Goal: Information Seeking & Learning: Learn about a topic

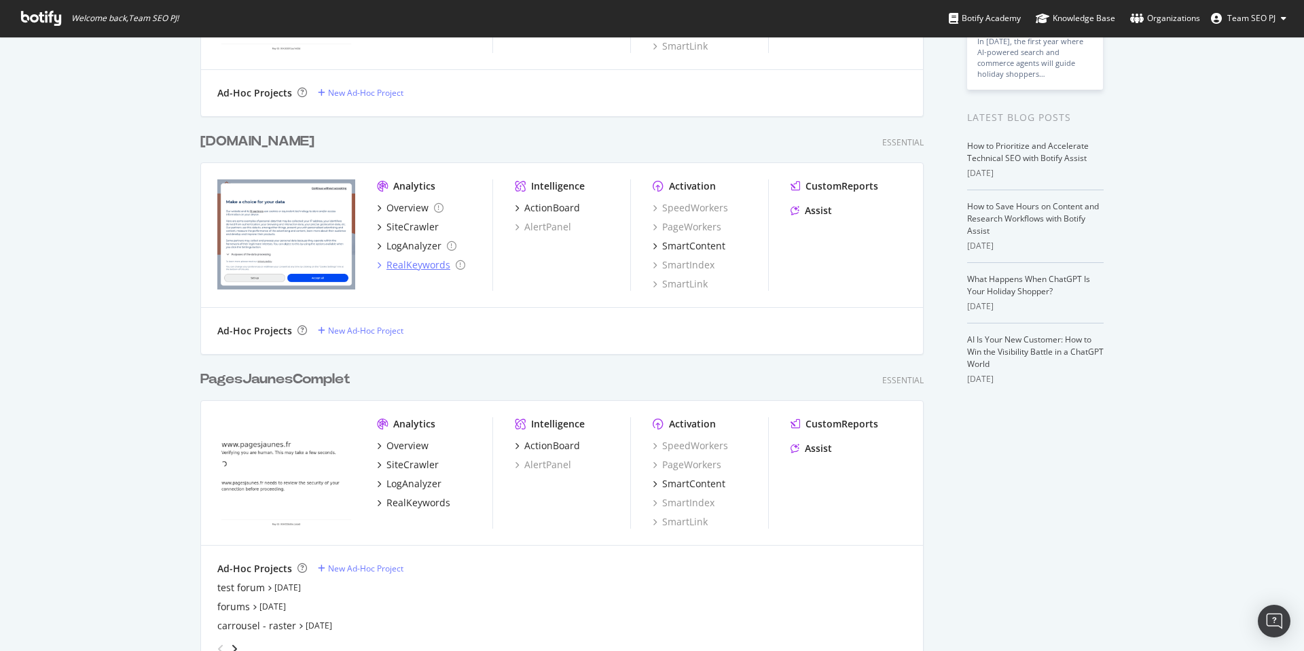
scroll to position [220, 0]
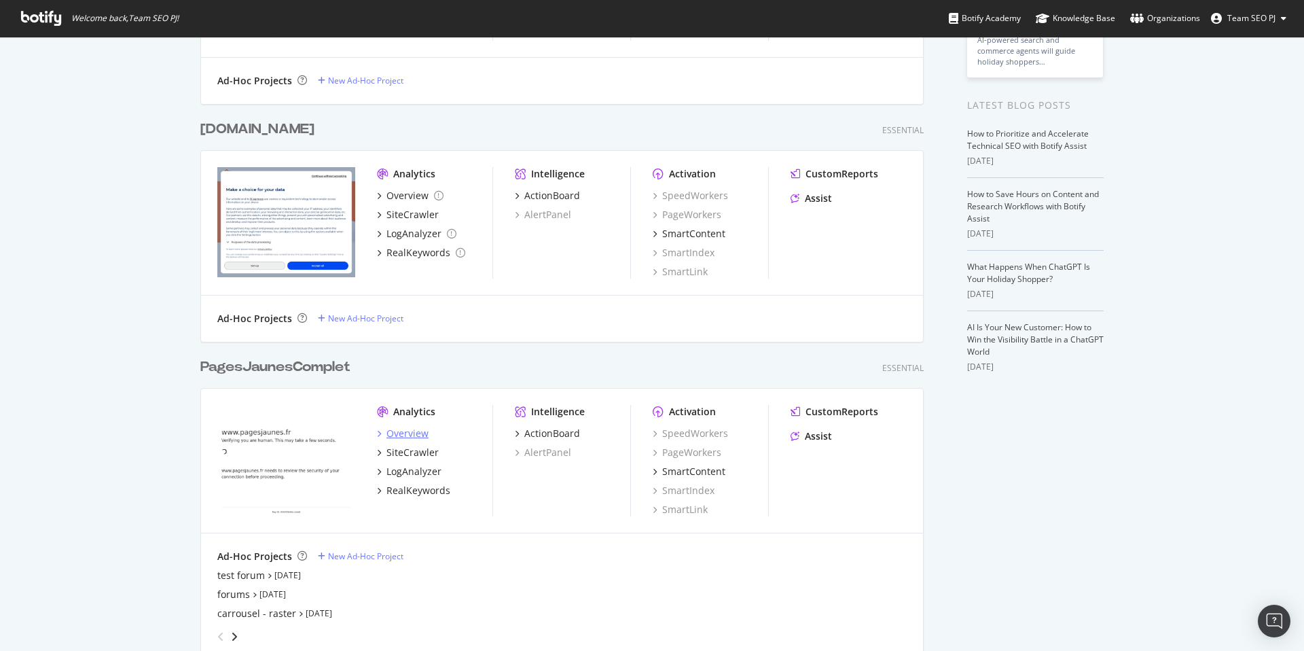
click at [406, 429] on div "Overview" at bounding box center [408, 434] width 42 height 14
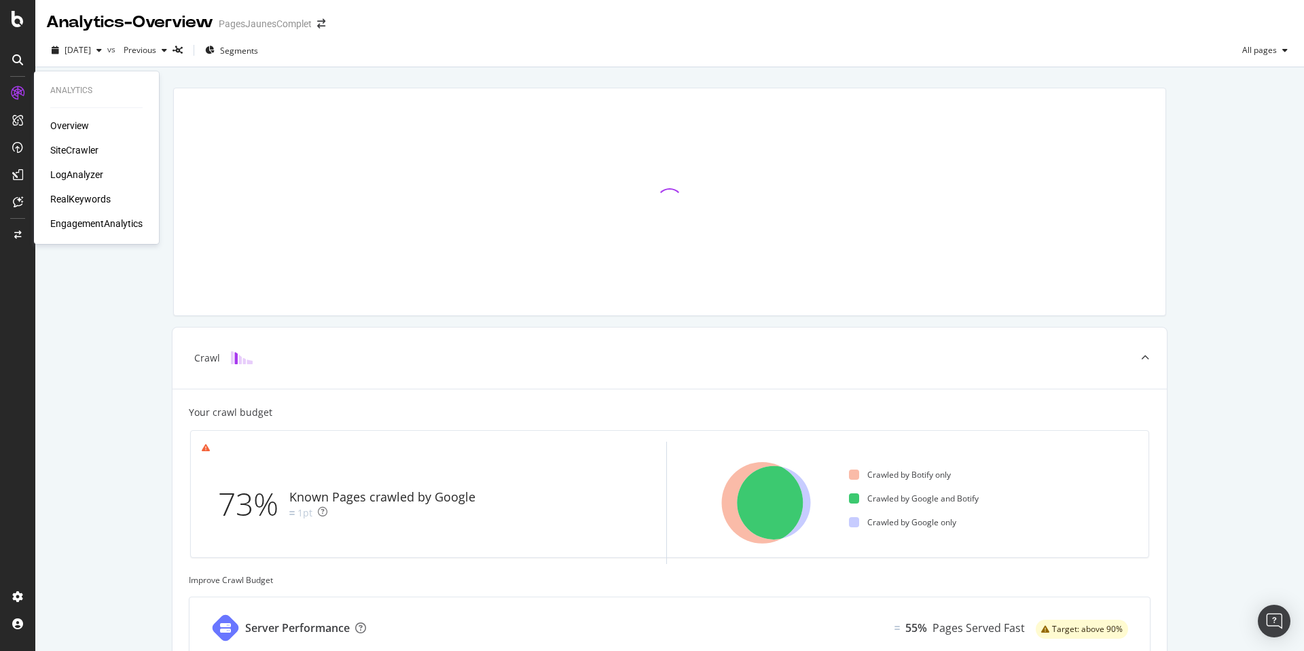
click at [92, 152] on div "SiteCrawler" at bounding box center [74, 150] width 48 height 14
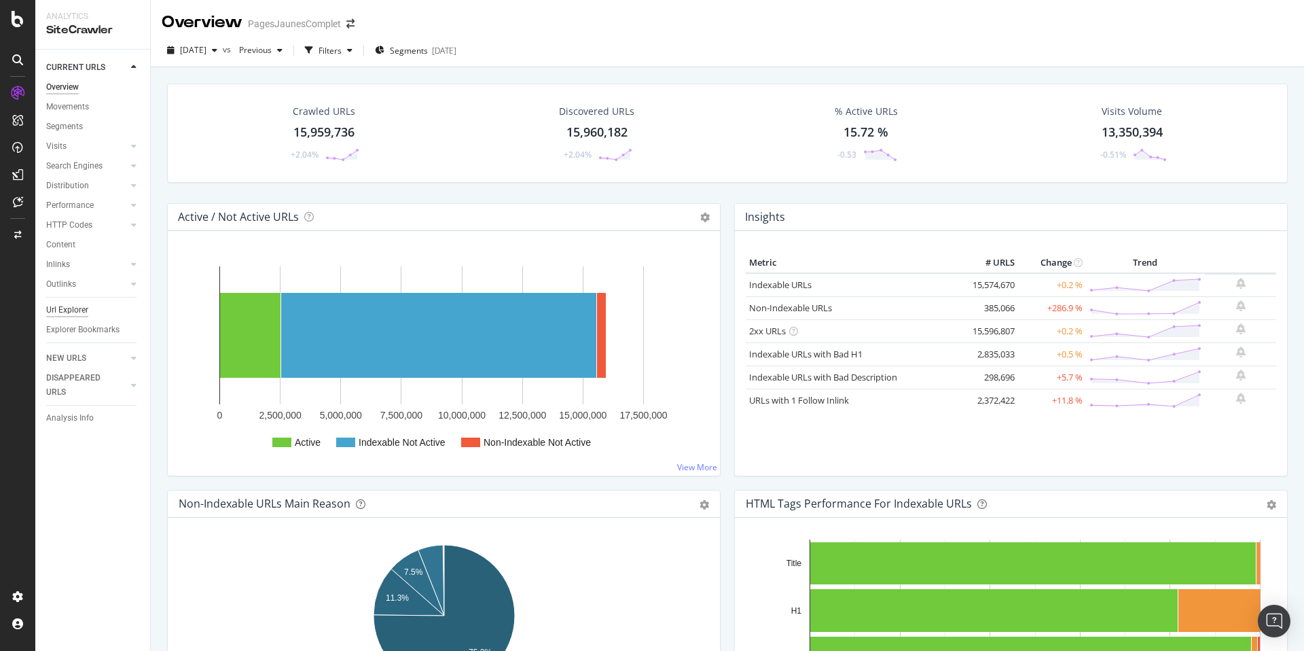
click at [76, 310] on div "Url Explorer" at bounding box center [67, 310] width 42 height 14
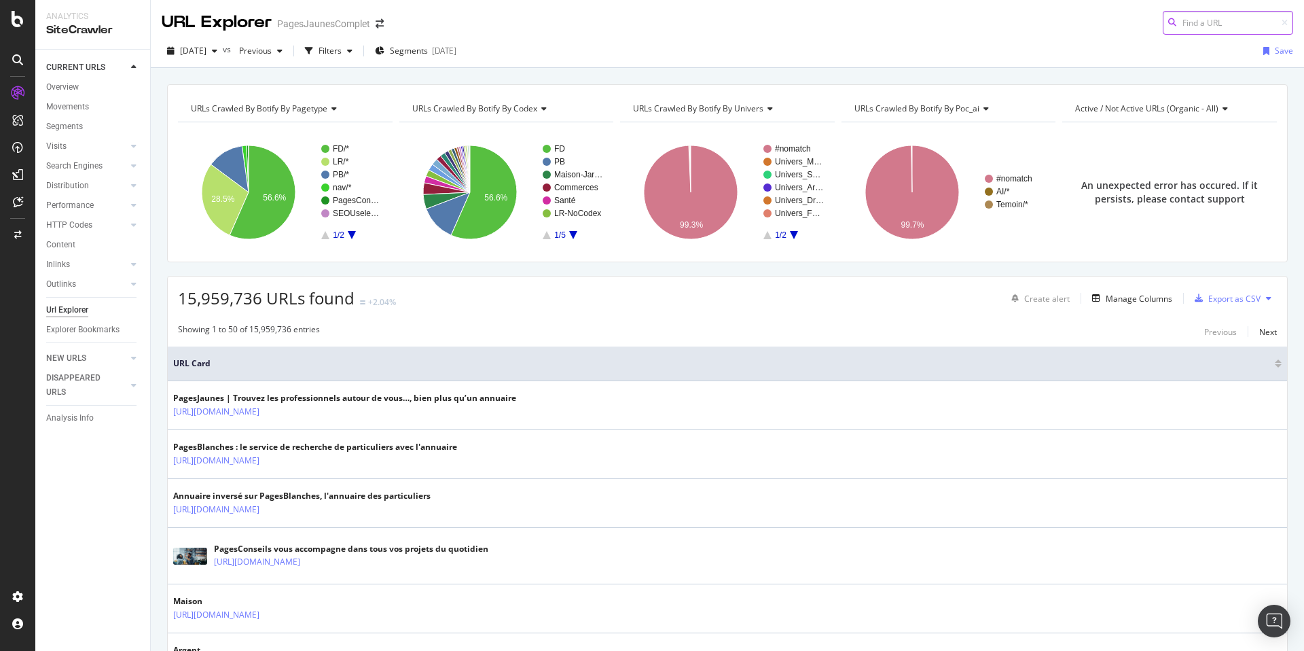
paste input "https://www.pagesjaunes.fr/annuaire/rennes-35/plombiers"
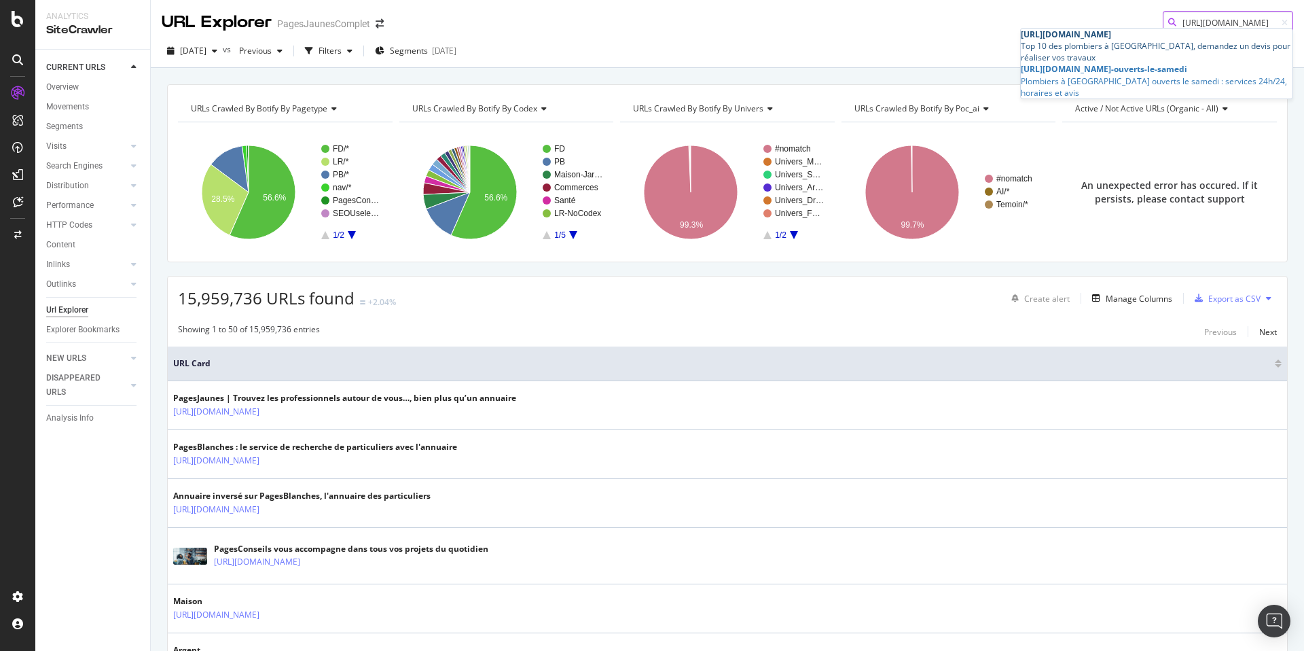
type input "https://www.pagesjaunes.fr/annuaire/rennes-35/plombiers"
click at [1136, 52] on div "Top 10 des plombiers à Rennes, demandez un devis pour réaliser vos travaux" at bounding box center [1157, 51] width 272 height 23
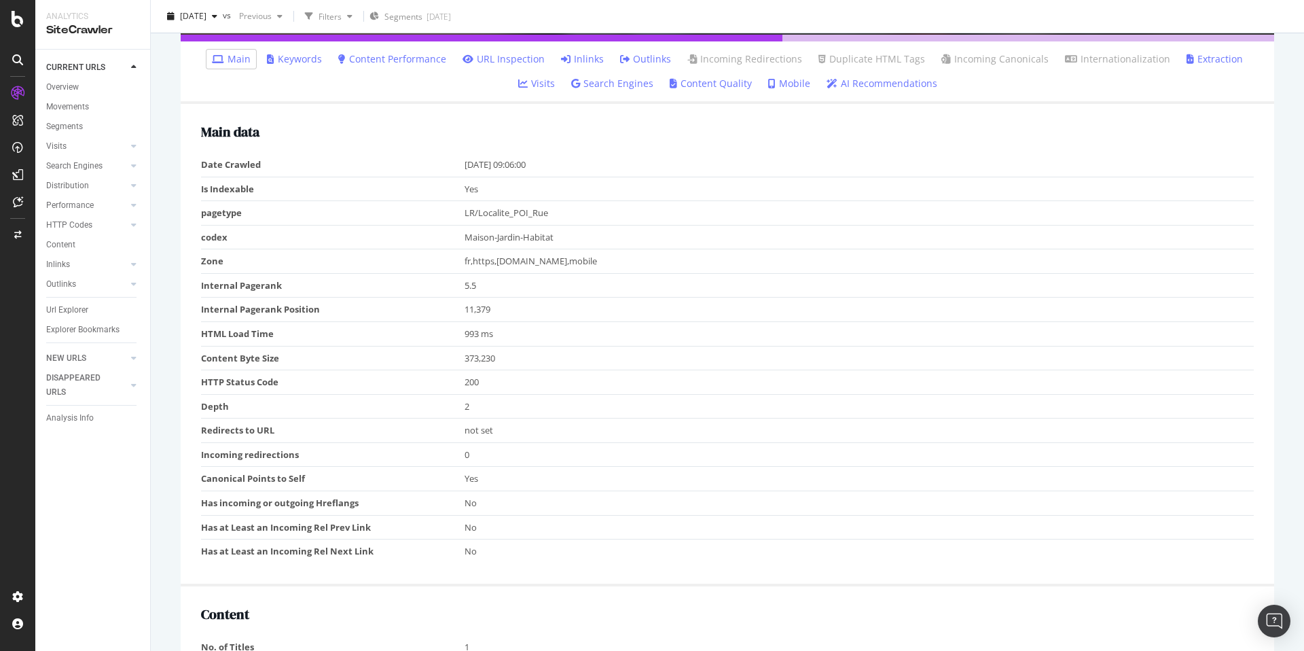
scroll to position [401, 0]
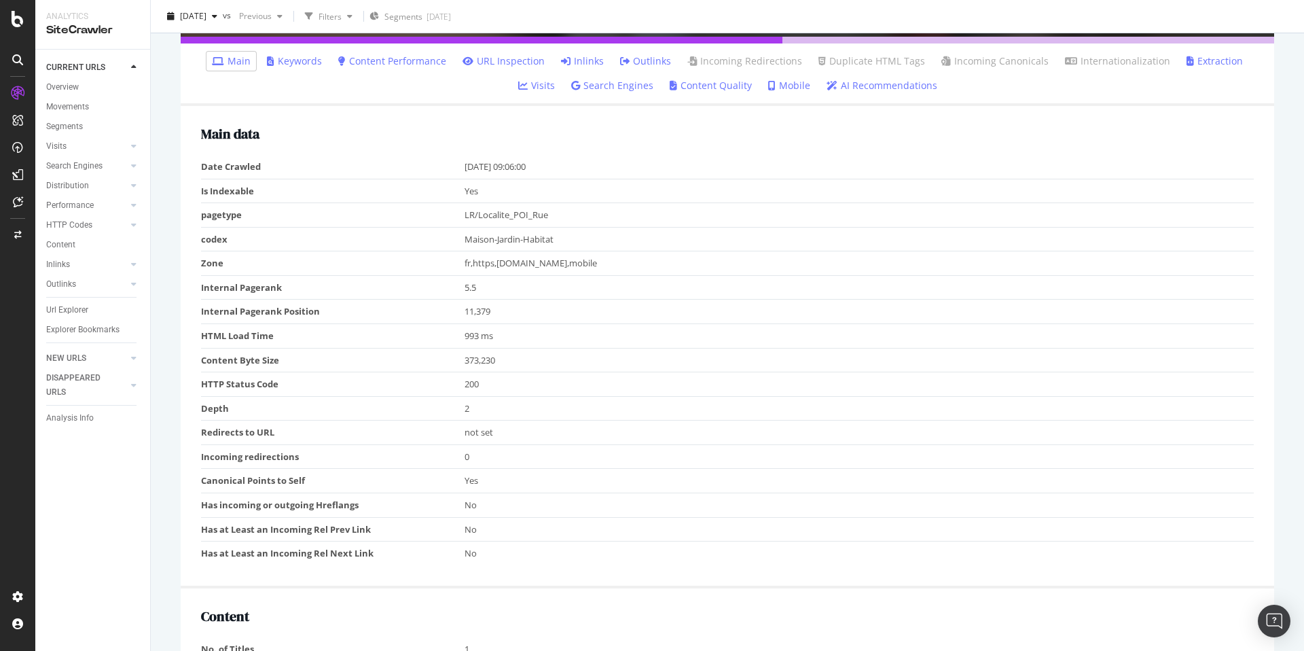
click at [569, 61] on link "Inlinks" at bounding box center [582, 61] width 43 height 14
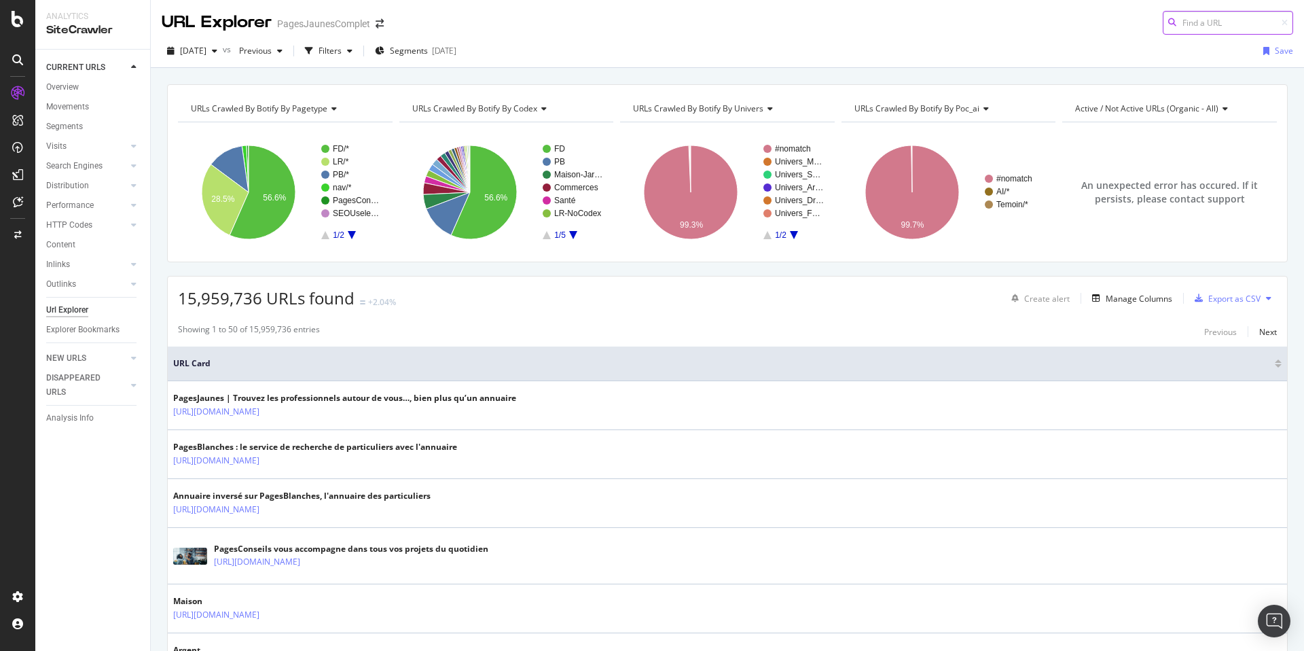
paste input "[URL][DOMAIN_NAME]"
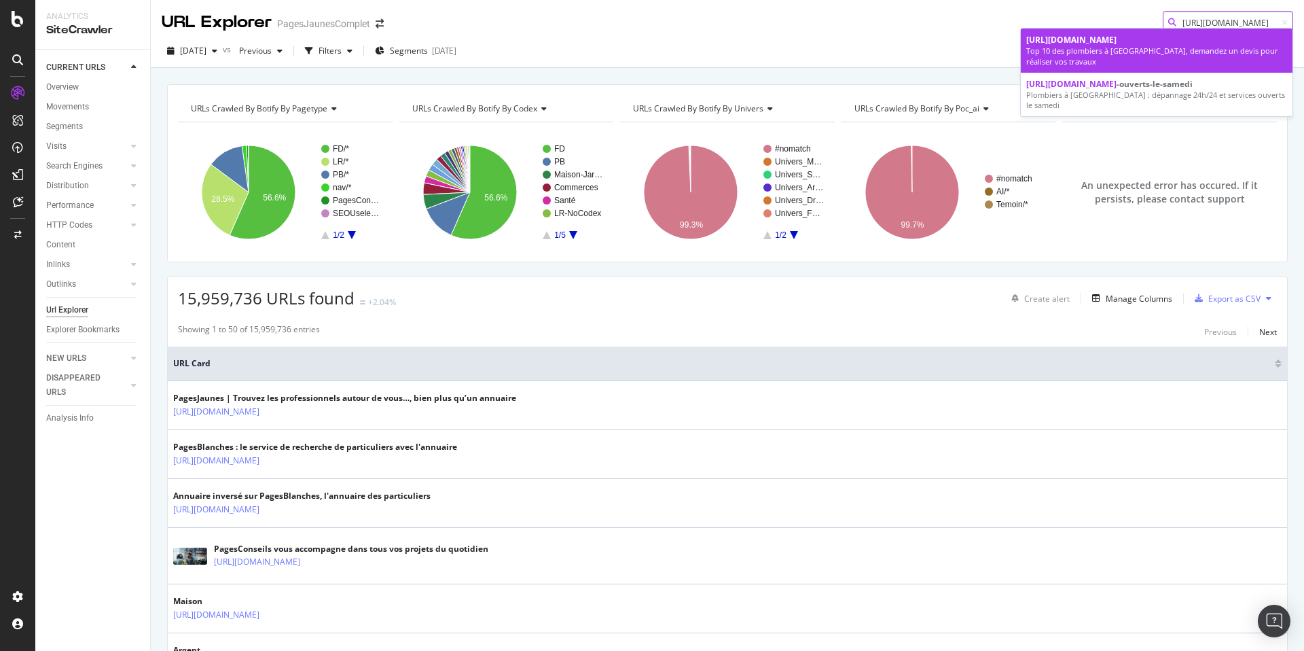
type input "[URL][DOMAIN_NAME]"
click at [1219, 56] on div "Top 10 des plombiers à [GEOGRAPHIC_DATA], demandez un devis pour réaliser vos t…" at bounding box center [1156, 56] width 261 height 21
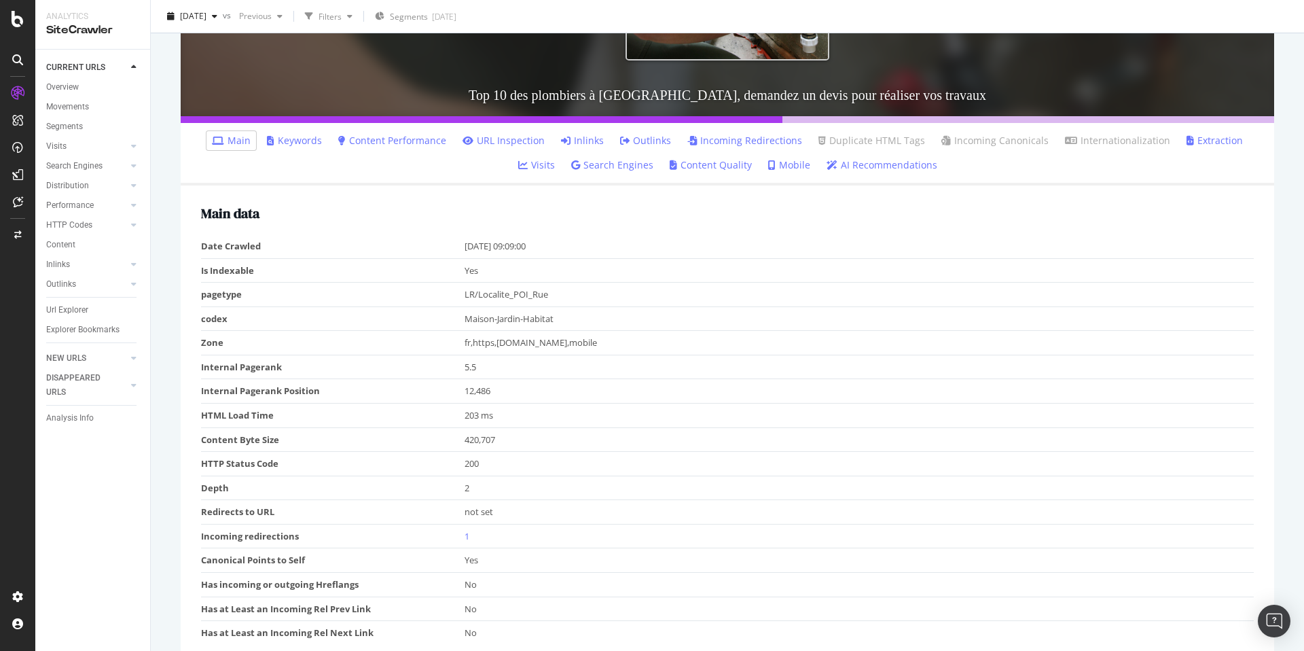
scroll to position [325, 0]
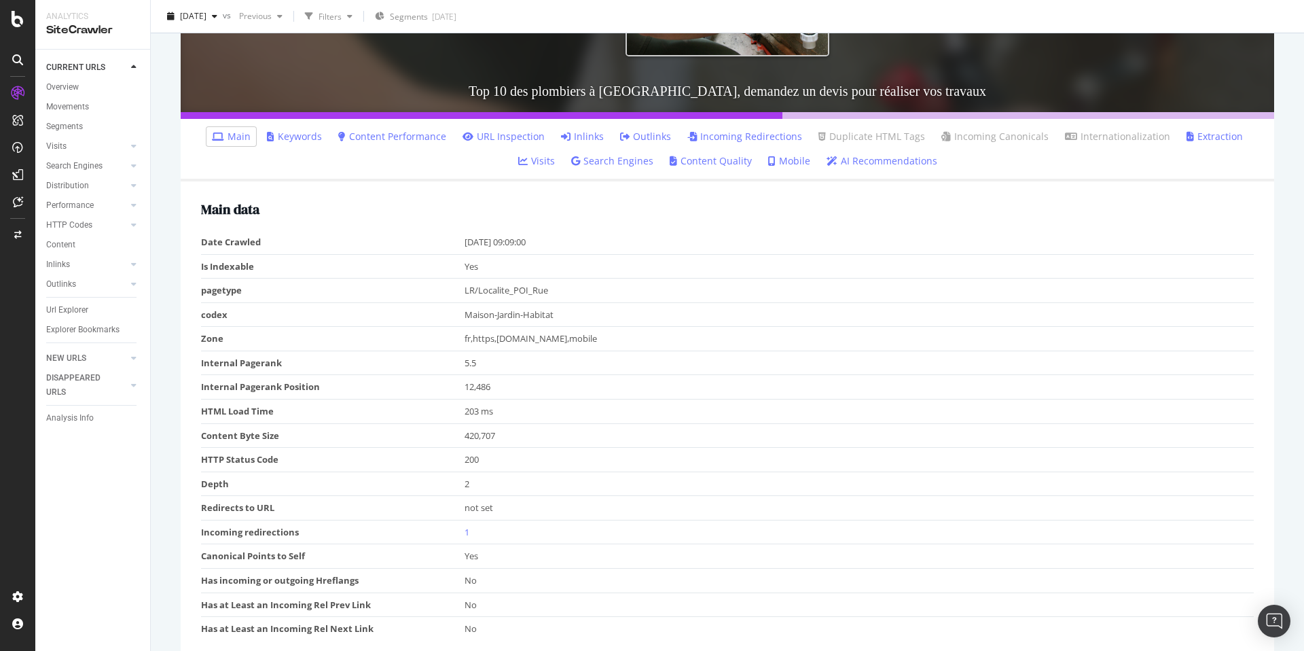
click at [561, 132] on link "Inlinks" at bounding box center [582, 137] width 43 height 14
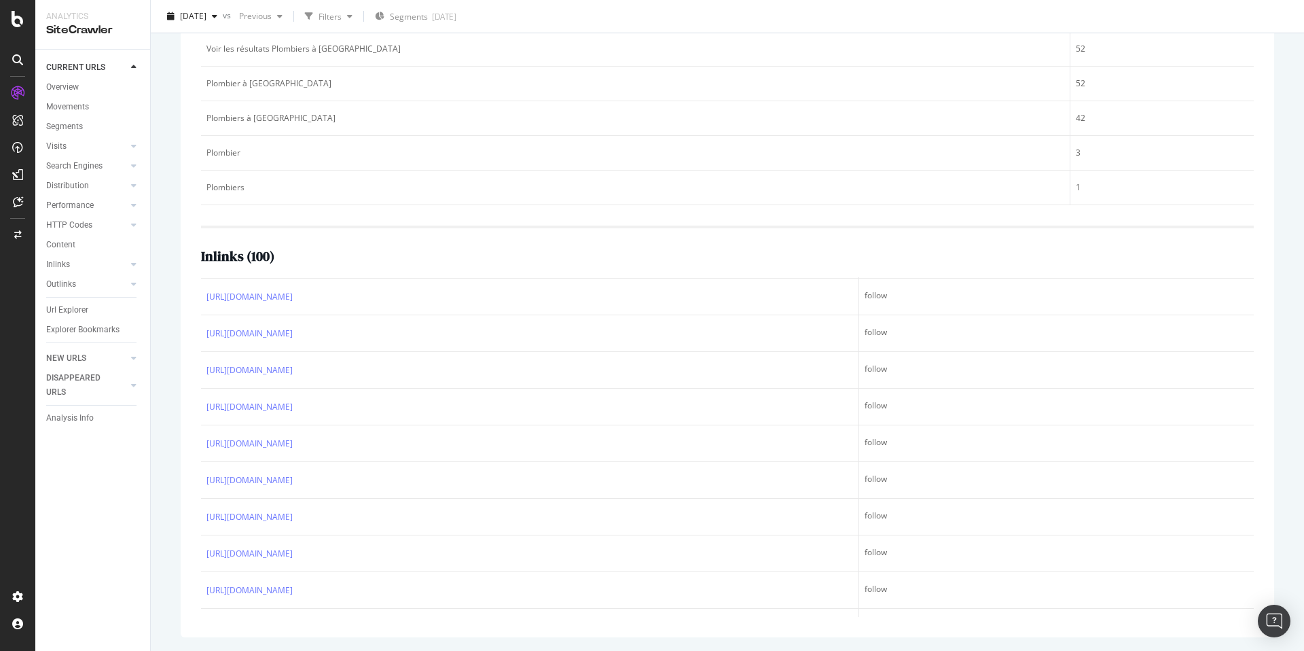
scroll to position [5271, 0]
click at [239, 263] on h2 "Inlinks ( 100 )" at bounding box center [237, 256] width 73 height 15
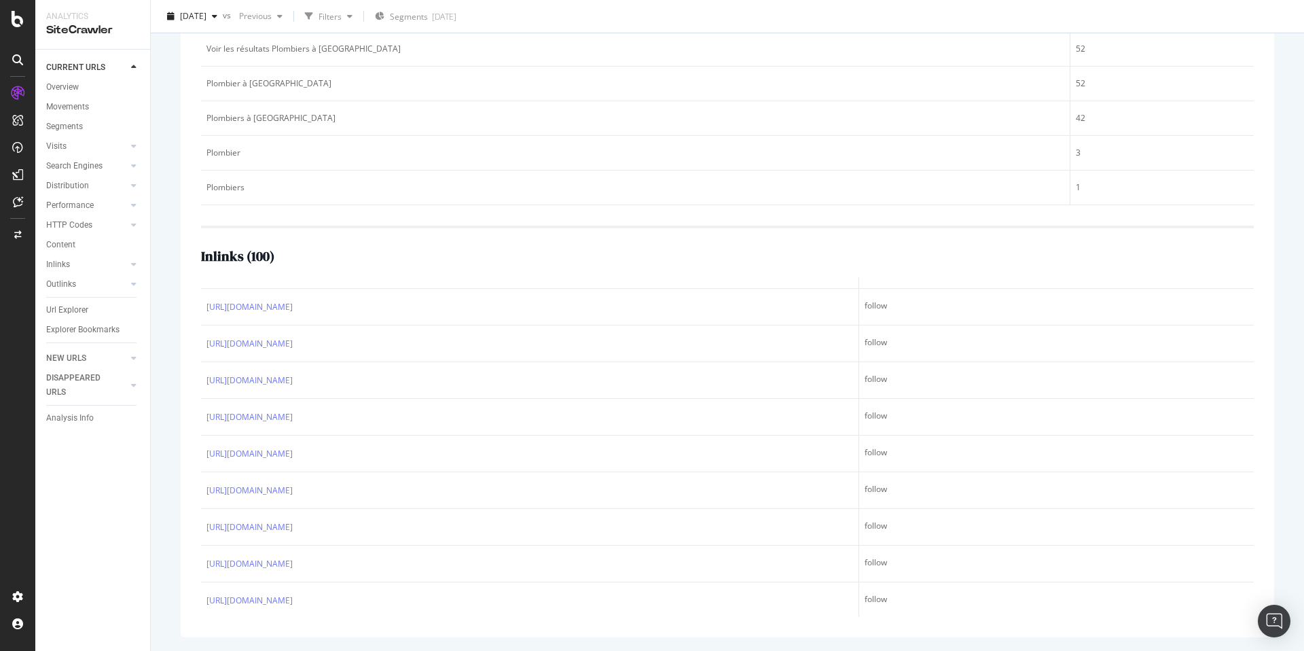
scroll to position [0, 0]
